Goal: Obtain resource: Obtain resource

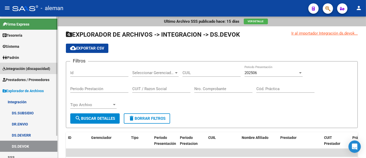
click at [37, 66] on span "Integración (discapacidad)" at bounding box center [27, 69] width 48 height 6
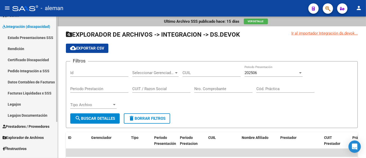
scroll to position [49, 0]
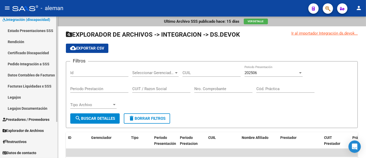
click at [33, 121] on span "Prestadores / Proveedores" at bounding box center [26, 119] width 47 height 6
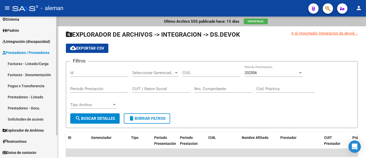
scroll to position [27, 0]
click at [32, 96] on link "Prestadores - Listado" at bounding box center [28, 96] width 57 height 11
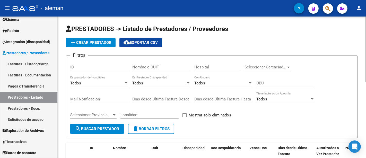
click at [156, 67] on input "Nombre o CUIT" at bounding box center [161, 67] width 58 height 5
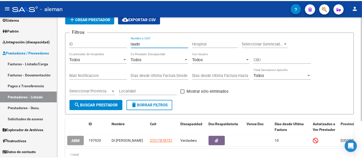
scroll to position [49, 0]
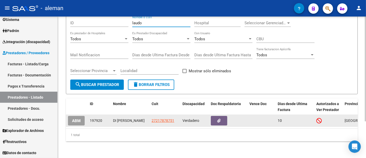
type input "laudo"
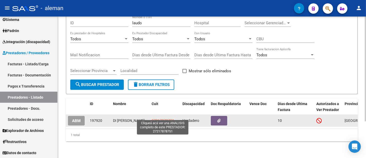
click at [162, 118] on span "27217878751" at bounding box center [163, 120] width 23 height 4
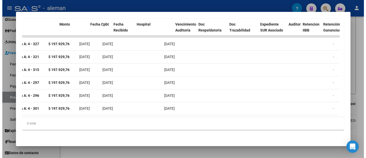
scroll to position [0, 71]
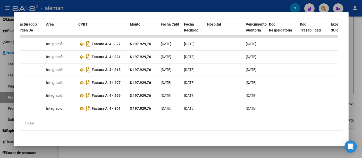
click at [356, 42] on div at bounding box center [181, 79] width 362 height 158
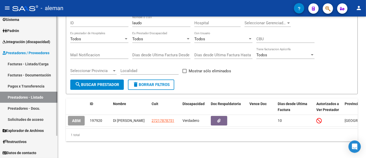
click at [16, 96] on link "Prestadores - Listado" at bounding box center [28, 96] width 57 height 11
click at [31, 42] on span "Integración (discapacidad)" at bounding box center [27, 42] width 48 height 6
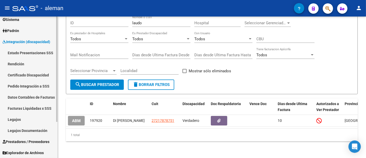
click at [29, 106] on link "Facturas Liquidadas x SSS" at bounding box center [28, 107] width 57 height 11
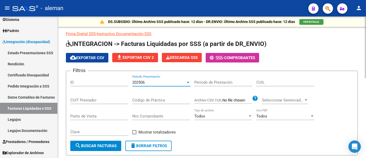
click at [146, 84] on div "202506" at bounding box center [159, 82] width 54 height 5
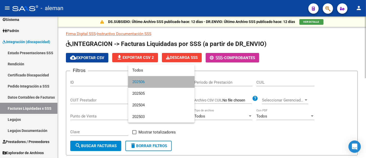
click at [146, 84] on span "202506" at bounding box center [161, 82] width 58 height 12
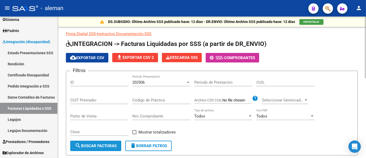
click at [89, 144] on span "search Buscar Facturas" at bounding box center [96, 145] width 42 height 5
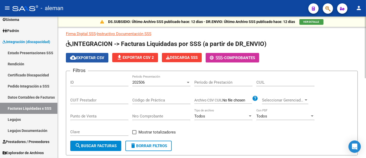
click at [75, 59] on mat-icon "cloud_download" at bounding box center [73, 57] width 6 height 6
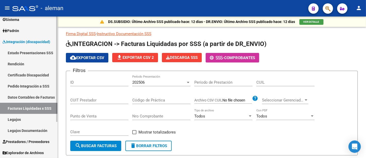
click at [26, 42] on span "Integración (discapacidad)" at bounding box center [27, 42] width 48 height 6
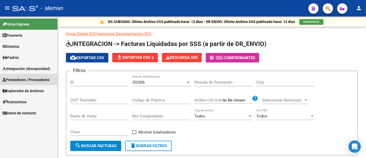
click at [33, 79] on span "Prestadores / Proveedores" at bounding box center [26, 80] width 47 height 6
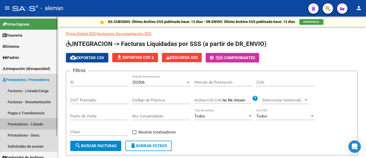
click at [36, 124] on link "Prestadores - Listado" at bounding box center [28, 123] width 57 height 11
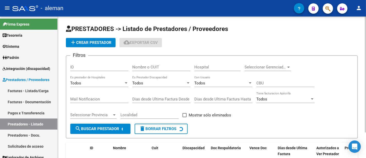
click at [147, 69] on div "Nombre o CUIT" at bounding box center [161, 65] width 58 height 11
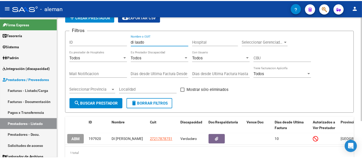
scroll to position [49, 0]
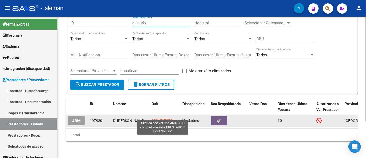
type input "di laudo"
click at [163, 118] on span "27217878751" at bounding box center [163, 120] width 23 height 4
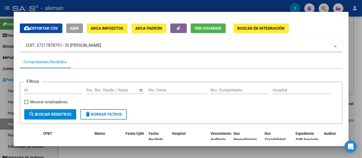
scroll to position [127, 0]
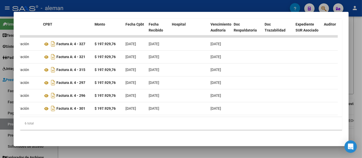
drag, startPoint x: 129, startPoint y: 117, endPoint x: 107, endPoint y: 117, distance: 22.7
click at [107, 117] on div "ID CAE Facturado x Orden De Area CPBT Monto Fecha Cpbt Fecha Recibido Hospital …" at bounding box center [181, 74] width 322 height 111
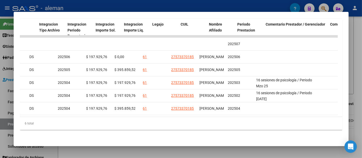
scroll to position [0, 0]
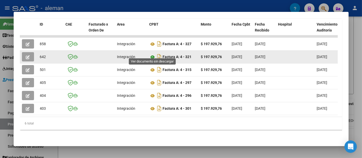
click at [152, 54] on icon at bounding box center [152, 57] width 7 height 6
